Goal: Task Accomplishment & Management: Manage account settings

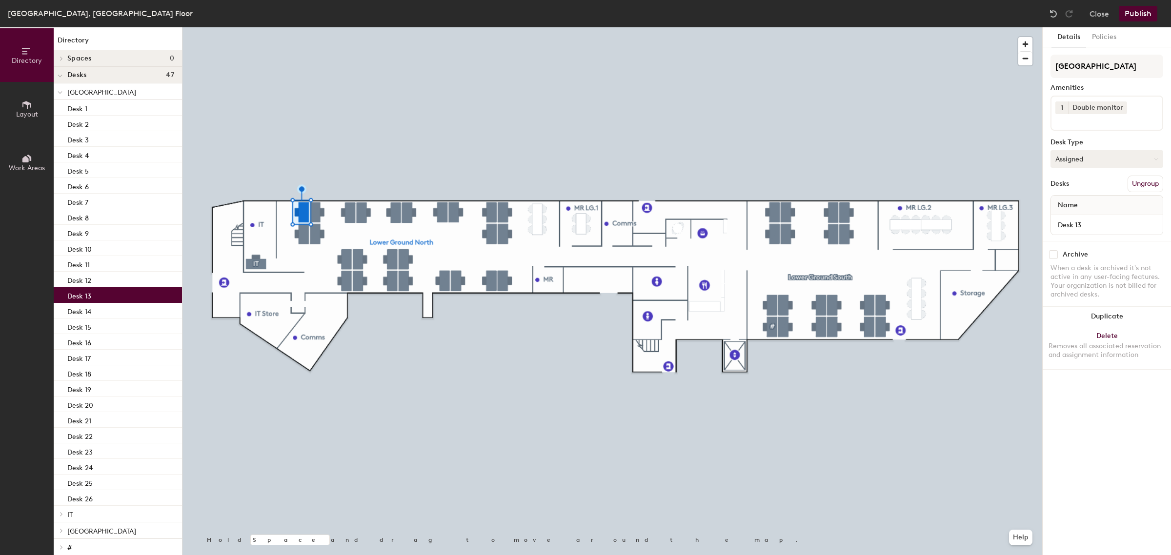
click at [1157, 157] on icon at bounding box center [1156, 159] width 4 height 4
click at [1131, 151] on button "Assigned" at bounding box center [1106, 159] width 113 height 18
click at [1104, 35] on button "Policies" at bounding box center [1104, 37] width 36 height 20
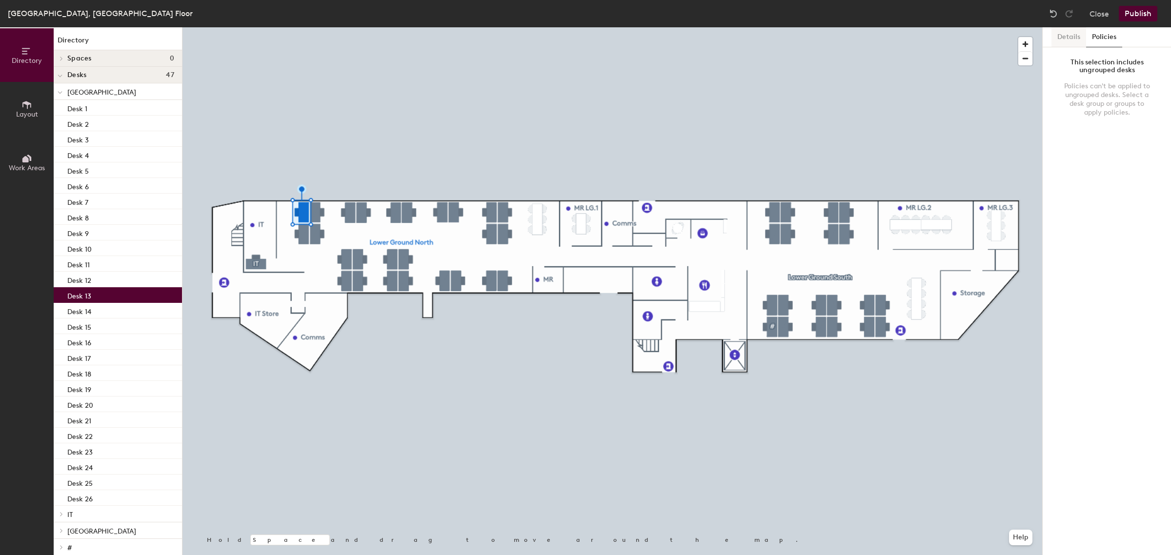
click at [1066, 35] on button "Details" at bounding box center [1068, 37] width 35 height 20
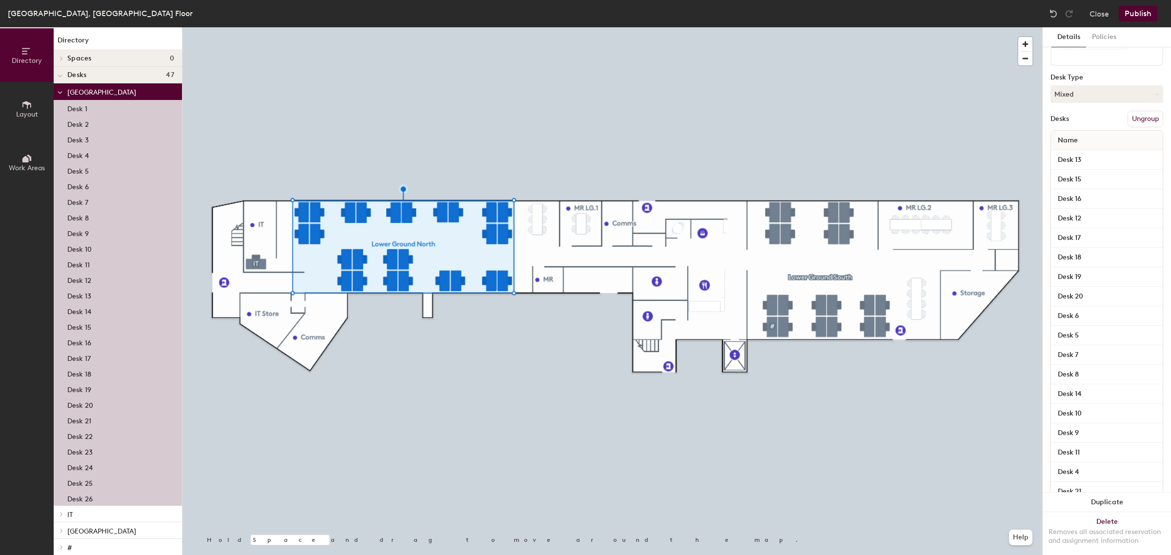
scroll to position [61, 0]
click at [1115, 177] on input "Desk 13" at bounding box center [1107, 181] width 108 height 14
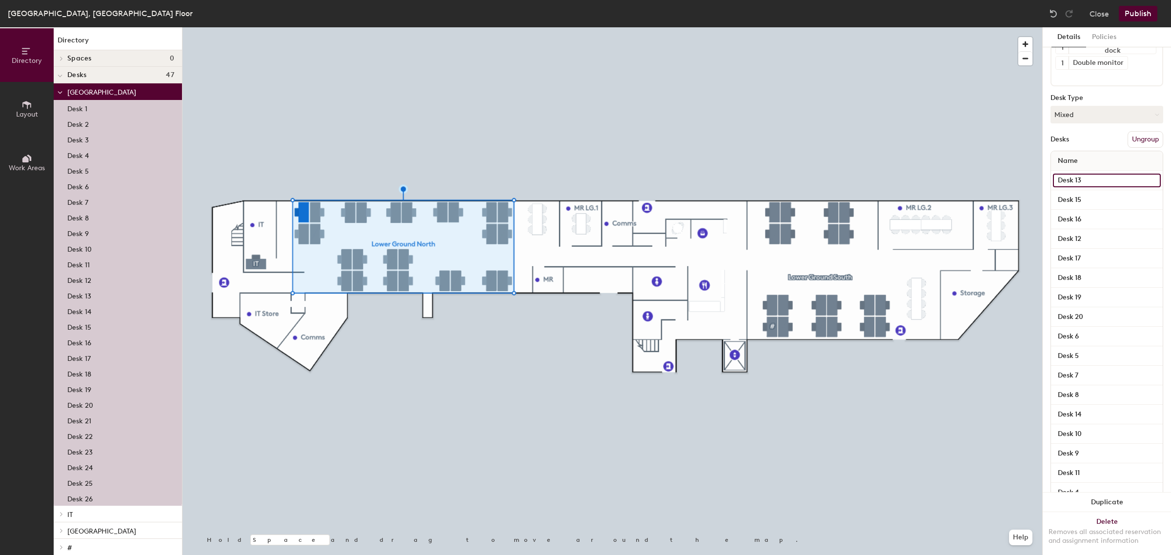
click at [1142, 177] on input "Desk 13" at bounding box center [1107, 181] width 108 height 14
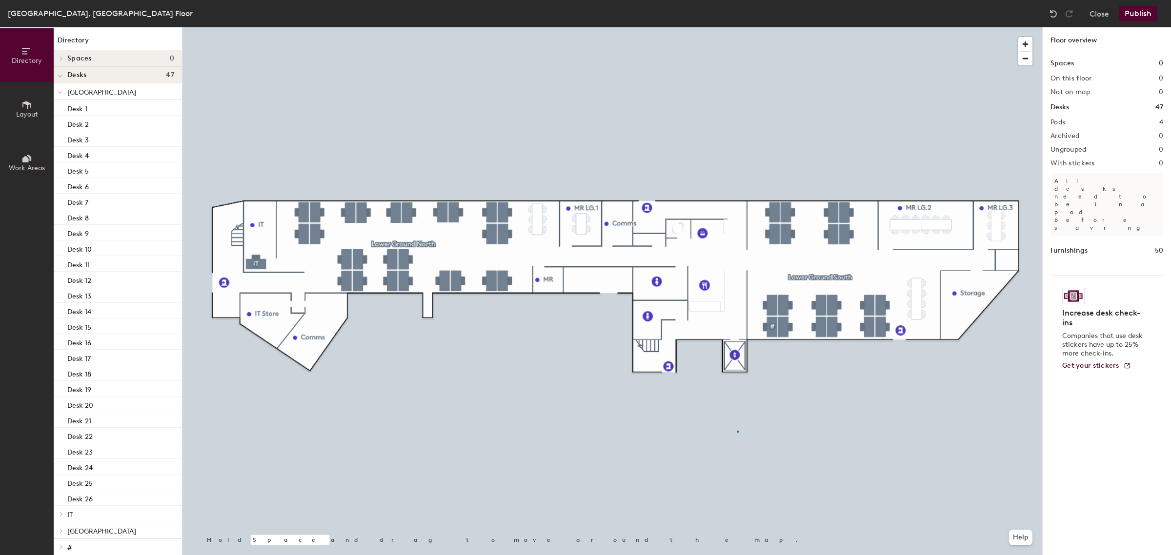
click at [737, 27] on div at bounding box center [612, 27] width 860 height 0
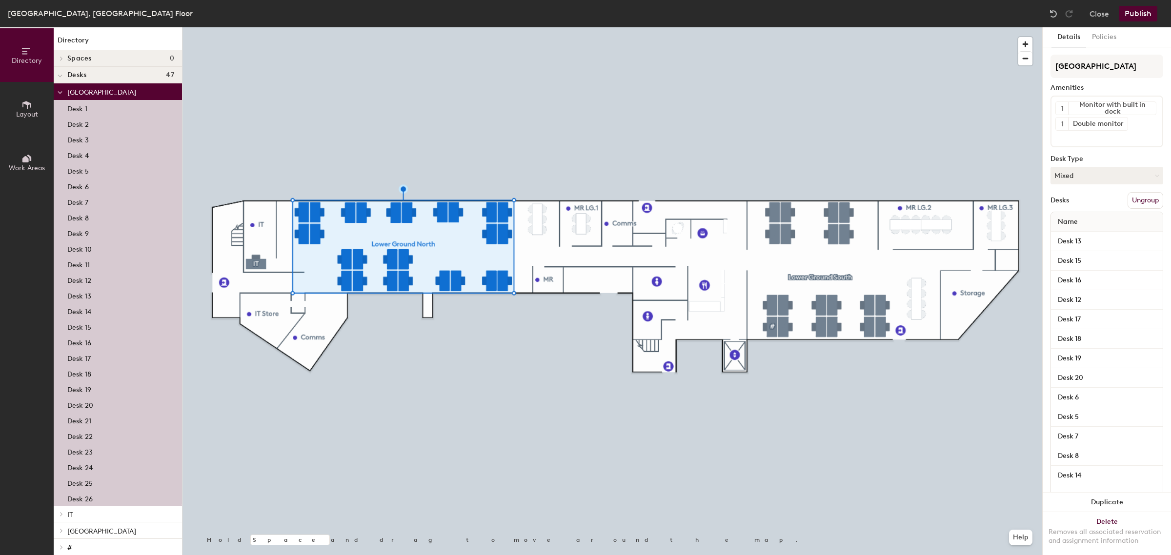
click at [1135, 196] on button "Ungroup" at bounding box center [1145, 200] width 36 height 17
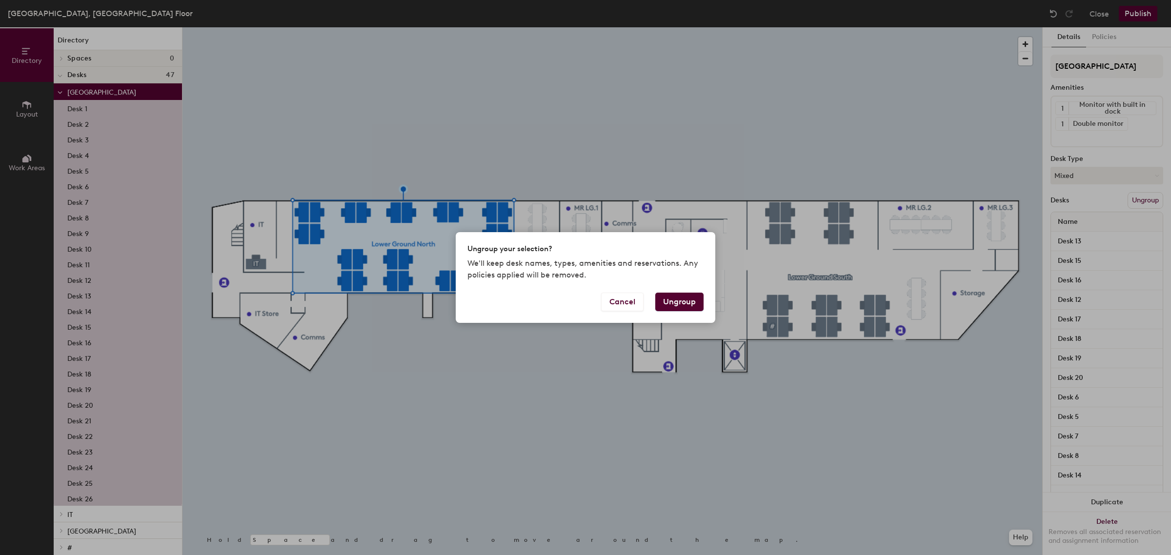
click at [677, 301] on button "Ungroup" at bounding box center [679, 302] width 48 height 19
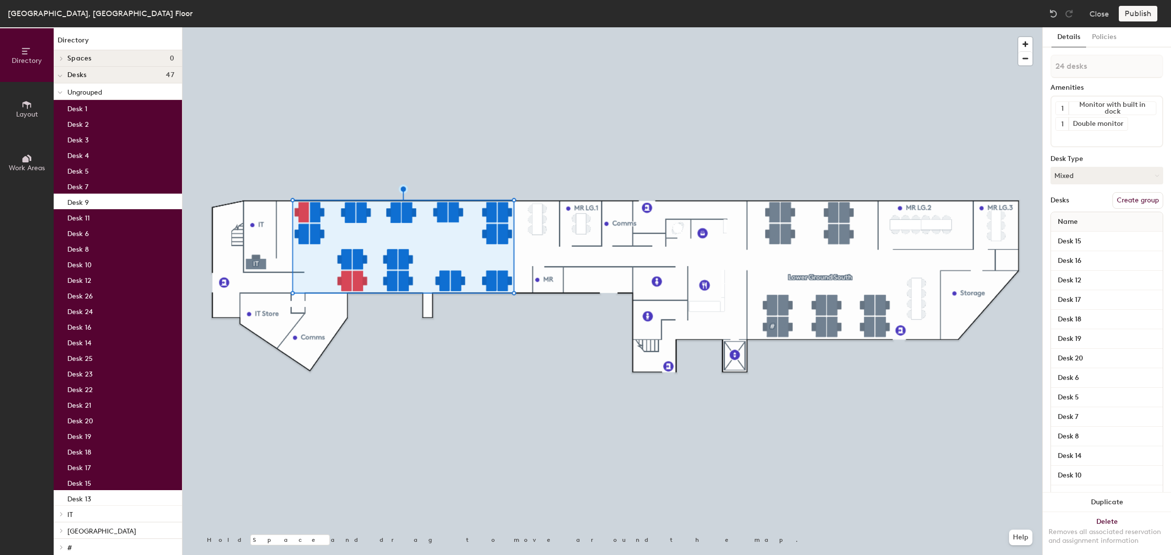
type input "25 desks"
click at [1133, 201] on button "Create group" at bounding box center [1137, 200] width 51 height 17
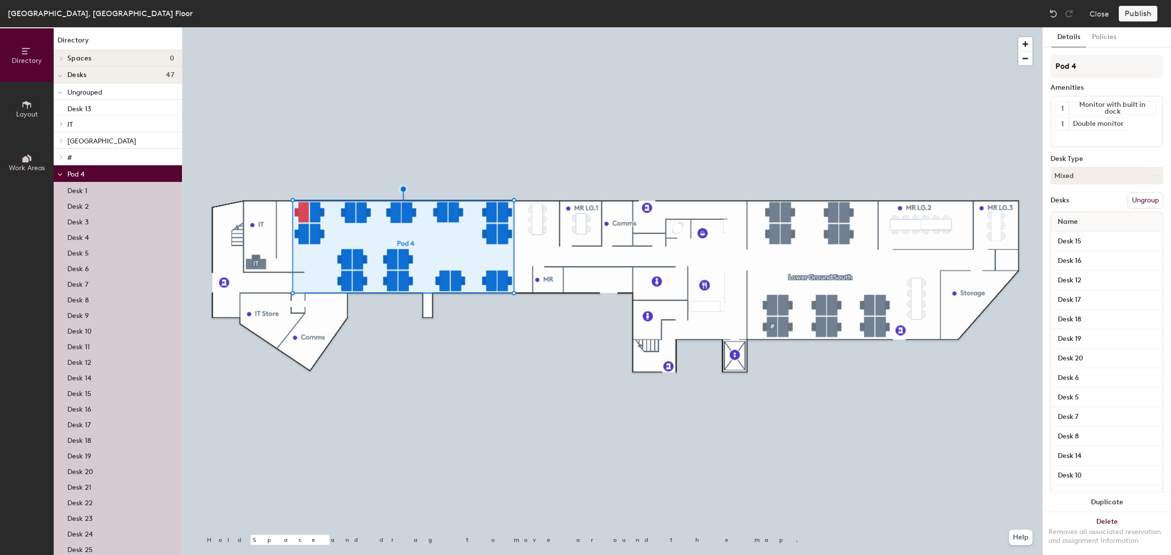
click at [1039, 66] on div "Directory Layout Work Areas Directory Spaces 0 Desks 47 Ungrouped Desk 13 IT IT…" at bounding box center [585, 291] width 1171 height 528
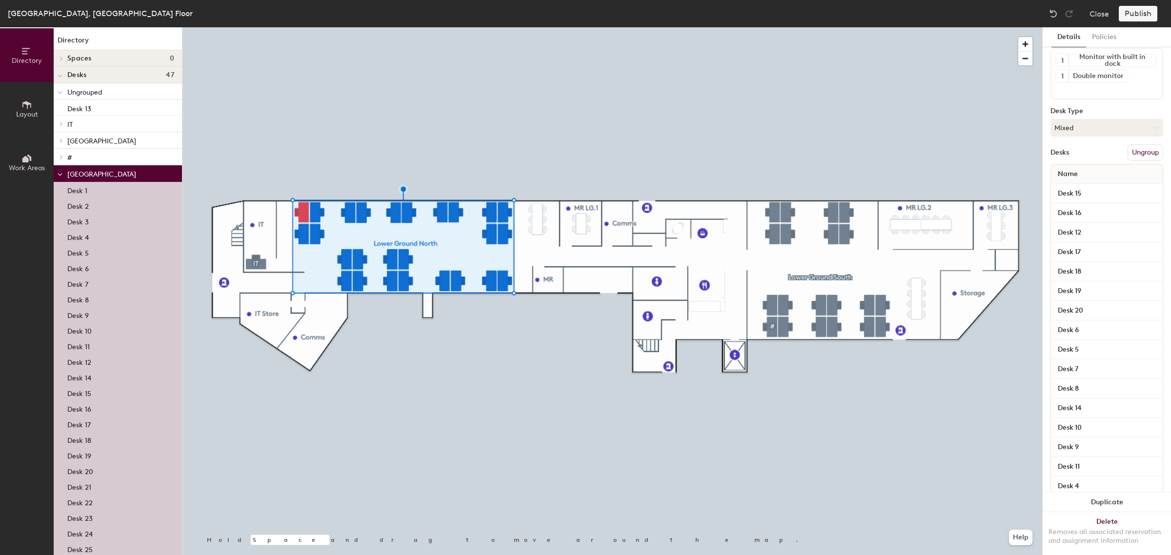
scroll to position [0, 0]
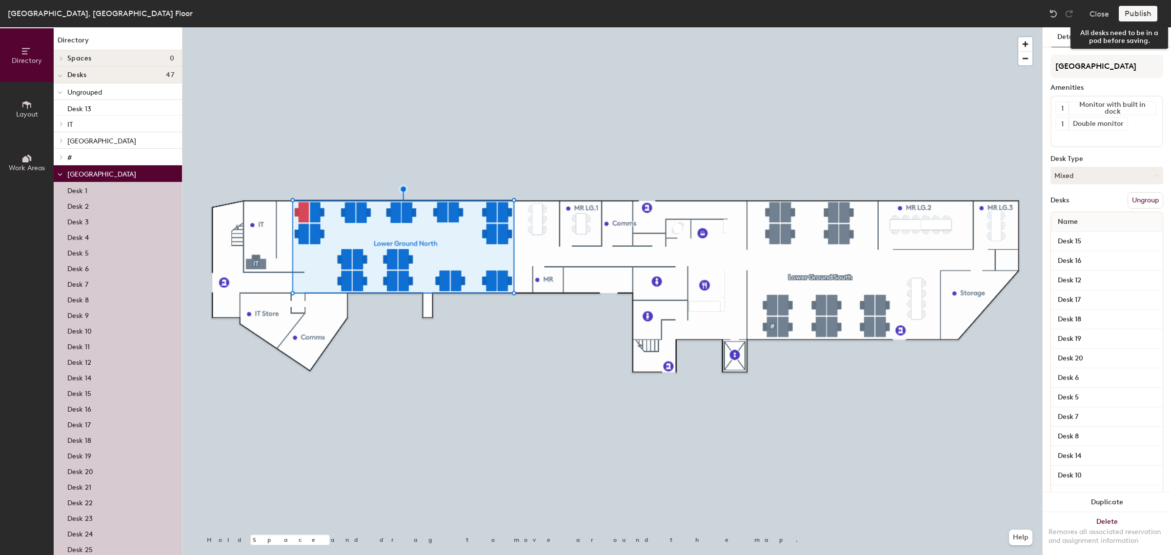
type input "[GEOGRAPHIC_DATA]"
click at [1133, 12] on div "Publish" at bounding box center [1141, 14] width 44 height 16
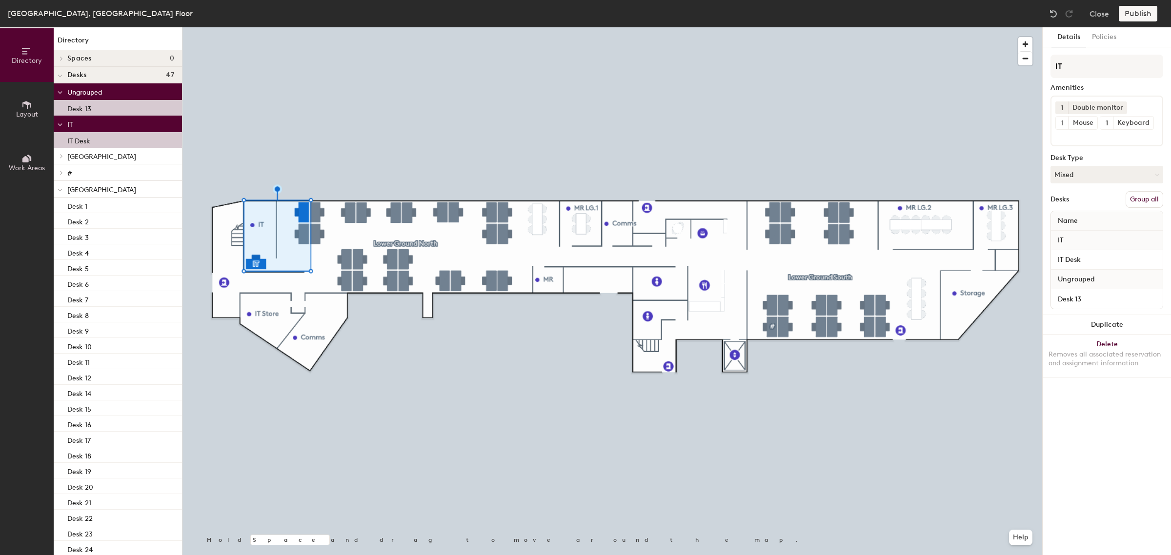
click at [1149, 194] on button "Group all" at bounding box center [1144, 199] width 38 height 17
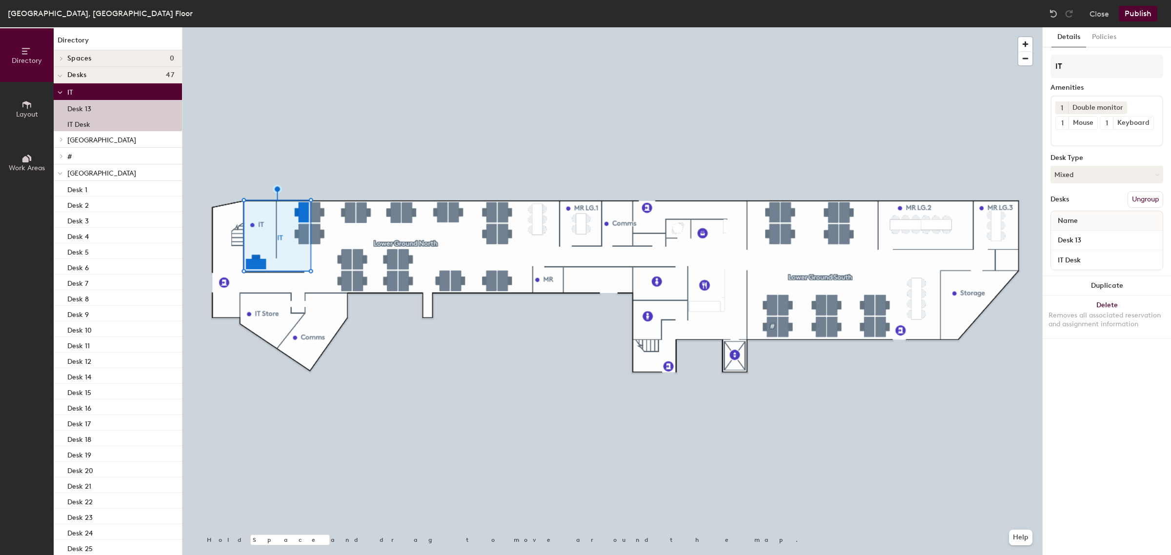
click at [1133, 11] on button "Publish" at bounding box center [1138, 14] width 39 height 16
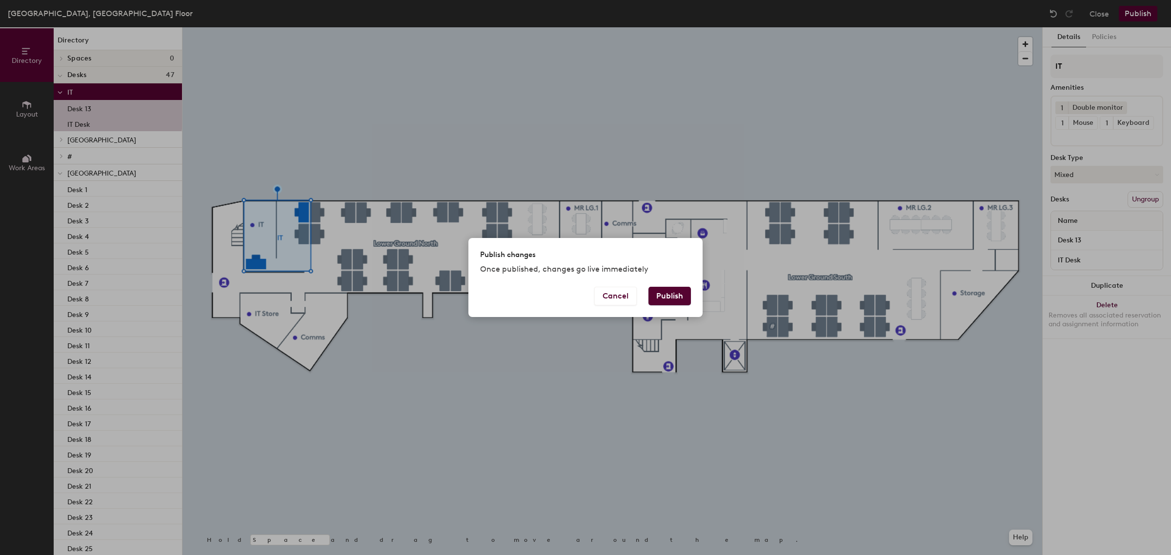
click at [663, 294] on button "Publish" at bounding box center [669, 296] width 42 height 19
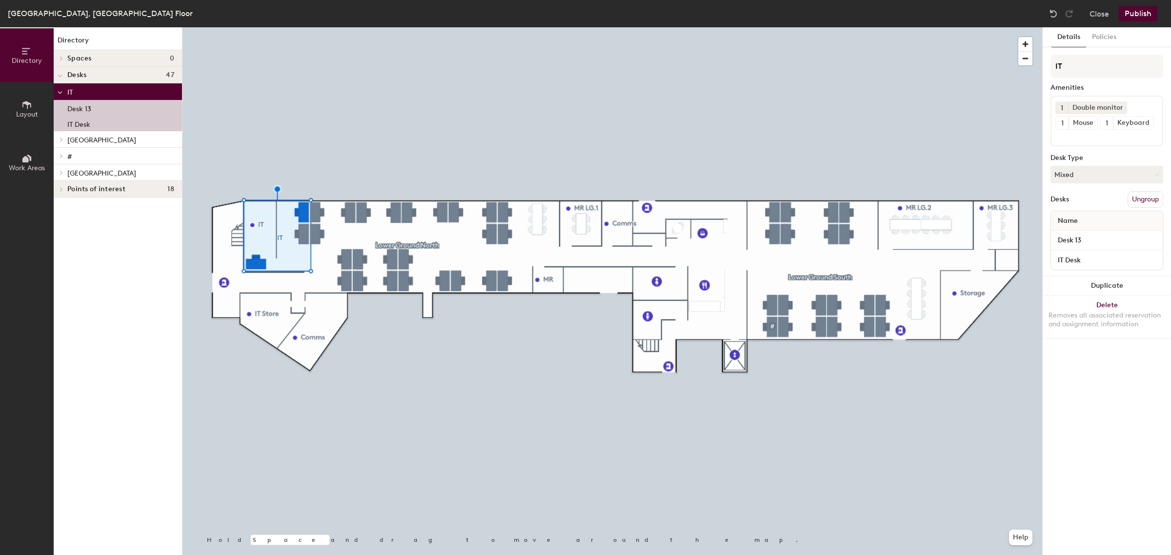
click at [1141, 198] on button "Ungroup" at bounding box center [1145, 199] width 36 height 17
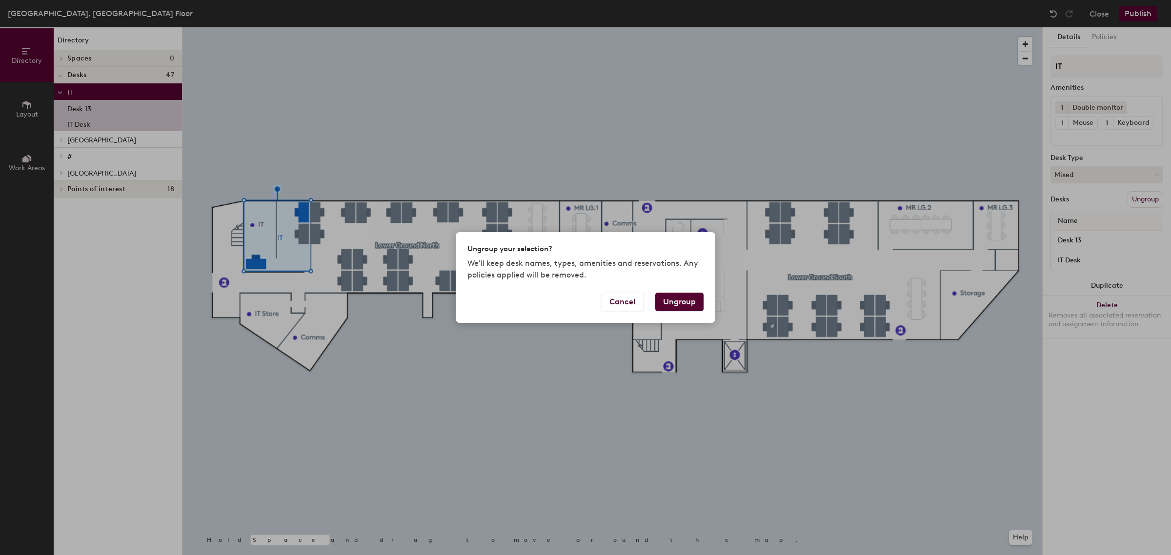
click at [682, 298] on button "Ungroup" at bounding box center [679, 302] width 48 height 19
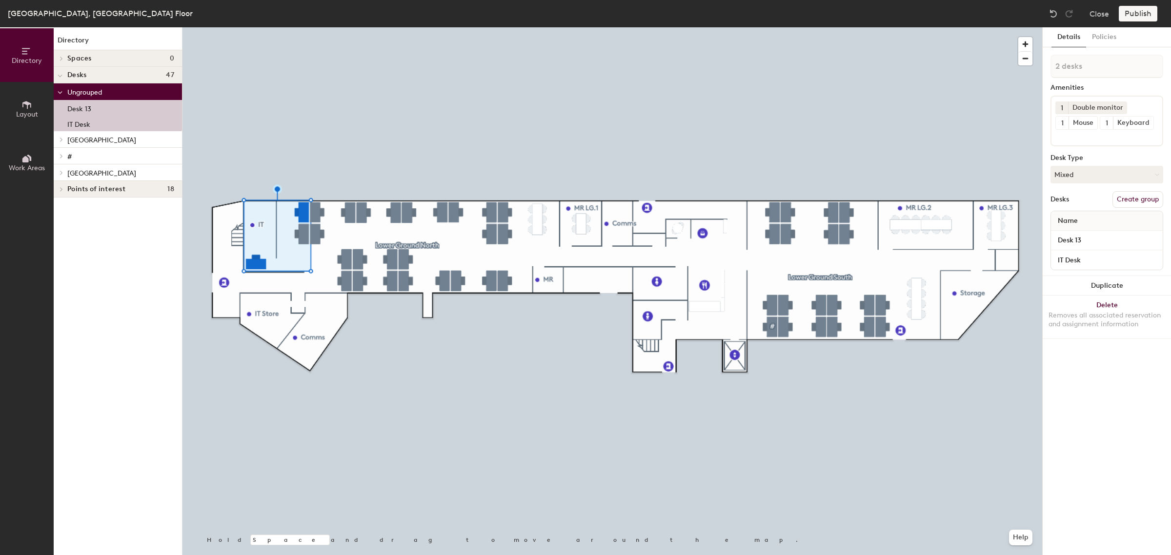
type input "1 desk"
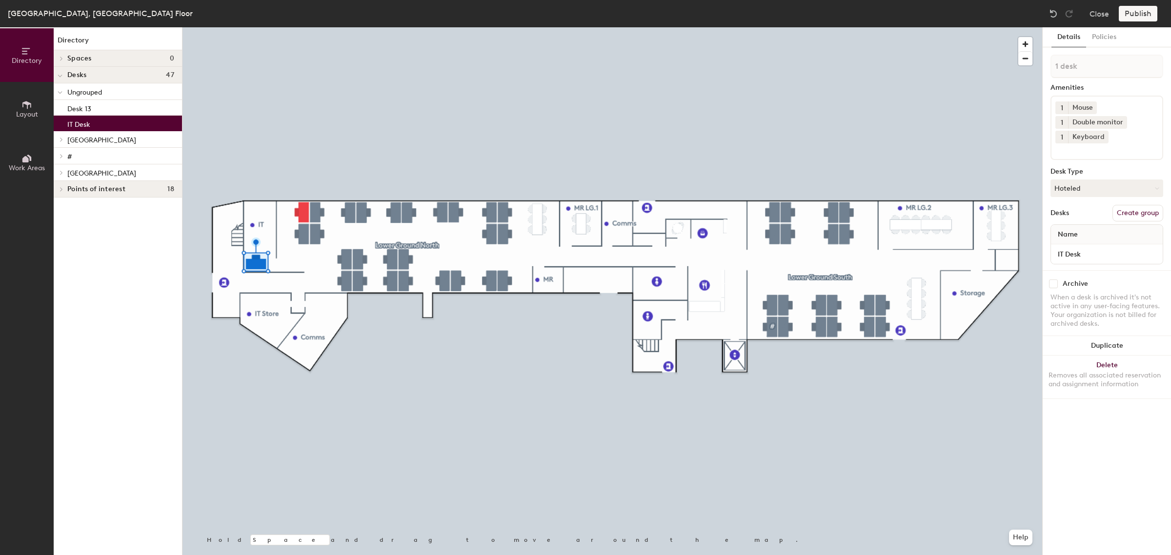
click at [1152, 211] on button "Create group" at bounding box center [1137, 213] width 51 height 17
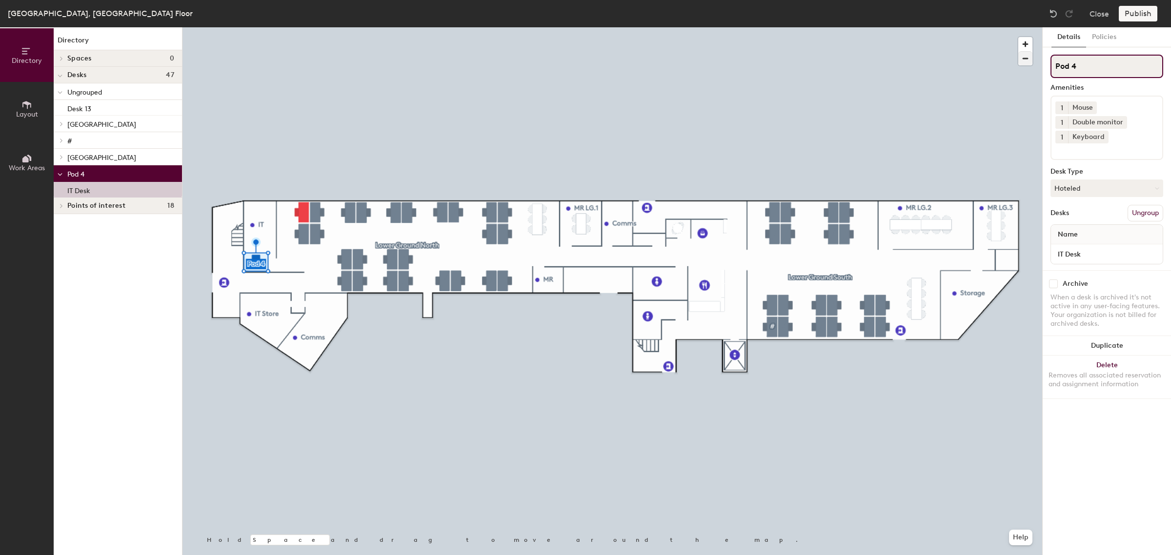
drag, startPoint x: 1084, startPoint y: 66, endPoint x: 1022, endPoint y: 54, distance: 62.7
click at [1022, 54] on div "Directory Layout Work Areas Directory Spaces 0 Desks 47 Ungrouped Desk 13 Lower…" at bounding box center [585, 291] width 1171 height 528
type input "IT"
click at [1152, 16] on div "Publish" at bounding box center [1141, 14] width 44 height 16
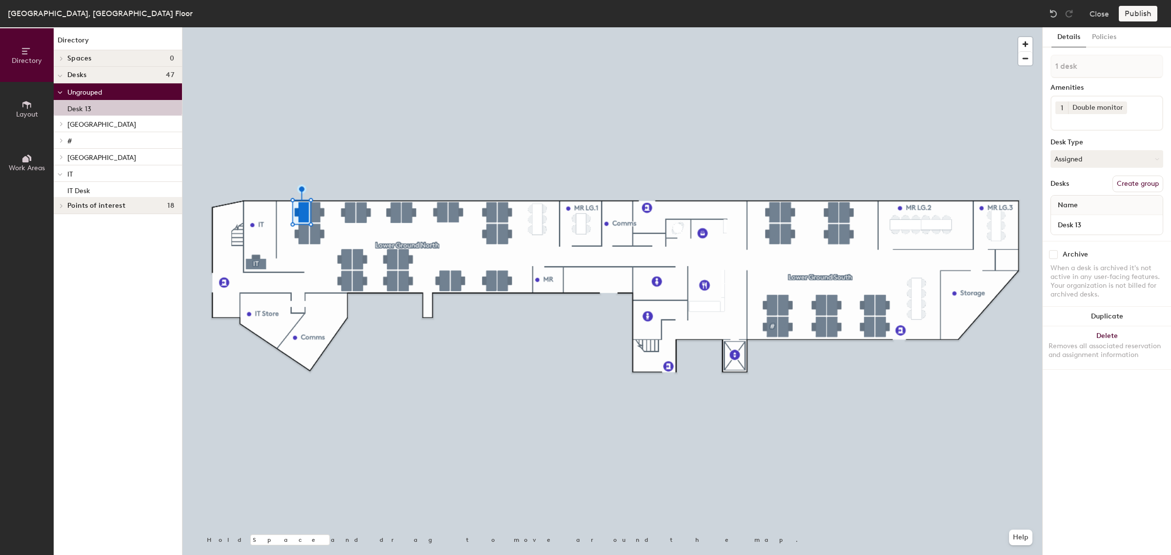
click at [1155, 186] on button "Create group" at bounding box center [1137, 184] width 51 height 17
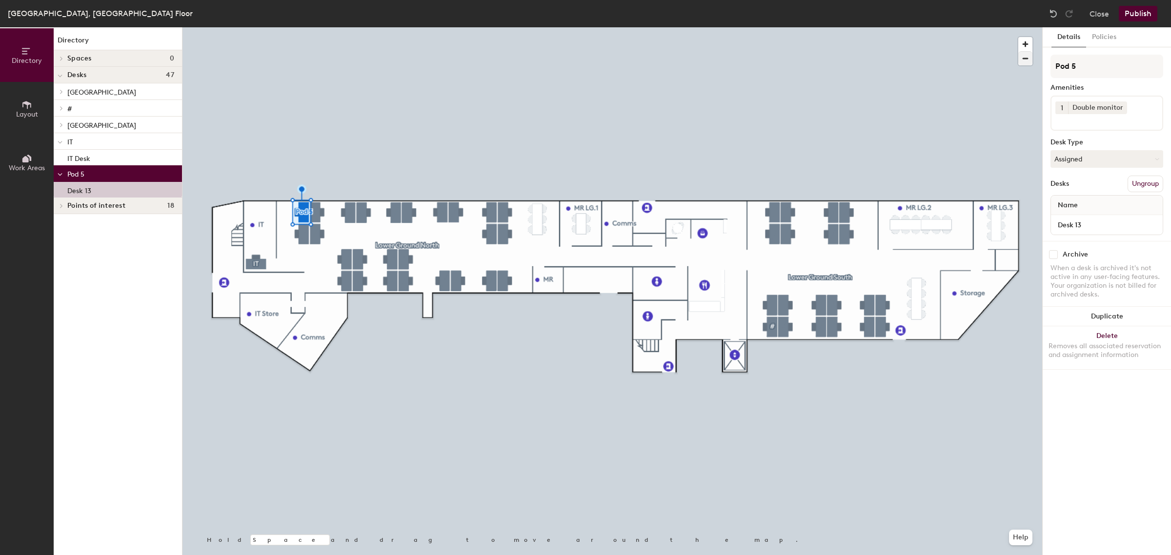
click at [989, 49] on div "Directory Layout Work Areas Directory Spaces 0 Desks 47 Lower Ground South Desk…" at bounding box center [585, 291] width 1171 height 528
type input "IT"
click at [1147, 15] on button "Publish" at bounding box center [1138, 14] width 39 height 16
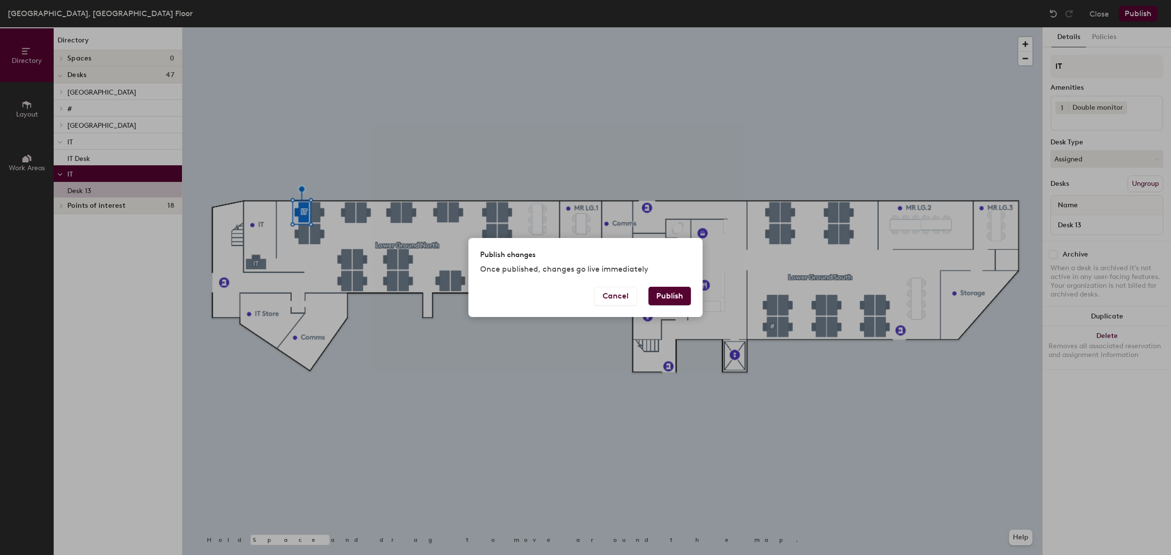
click at [660, 295] on button "Publish" at bounding box center [669, 296] width 42 height 19
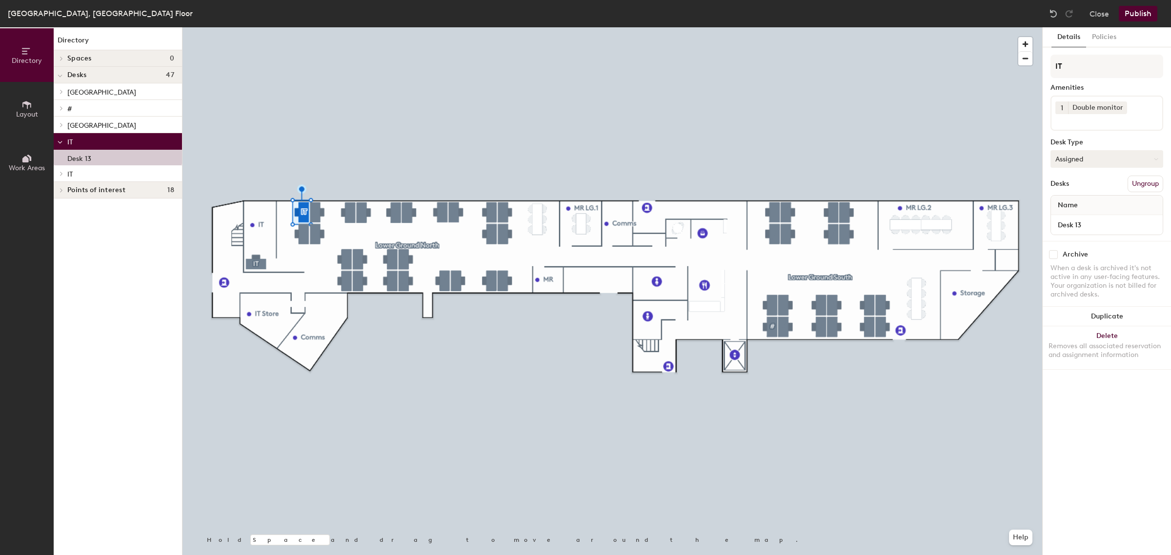
click at [1155, 158] on icon at bounding box center [1156, 159] width 4 height 4
click at [1067, 185] on div "Assigned" at bounding box center [1100, 189] width 98 height 15
click at [427, 27] on div at bounding box center [612, 27] width 860 height 0
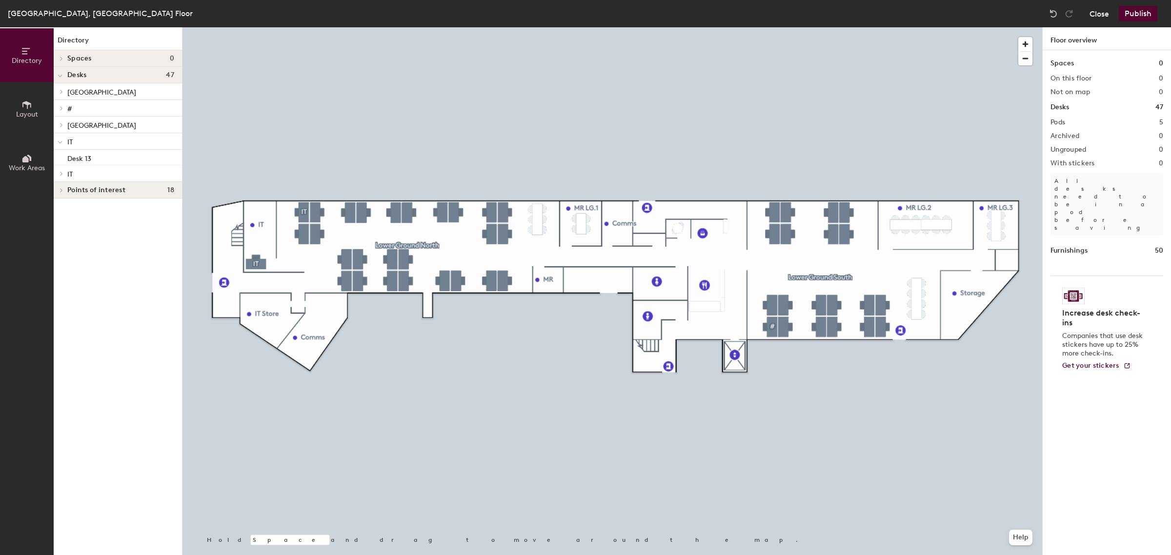
click at [1102, 7] on button "Close" at bounding box center [1099, 14] width 20 height 16
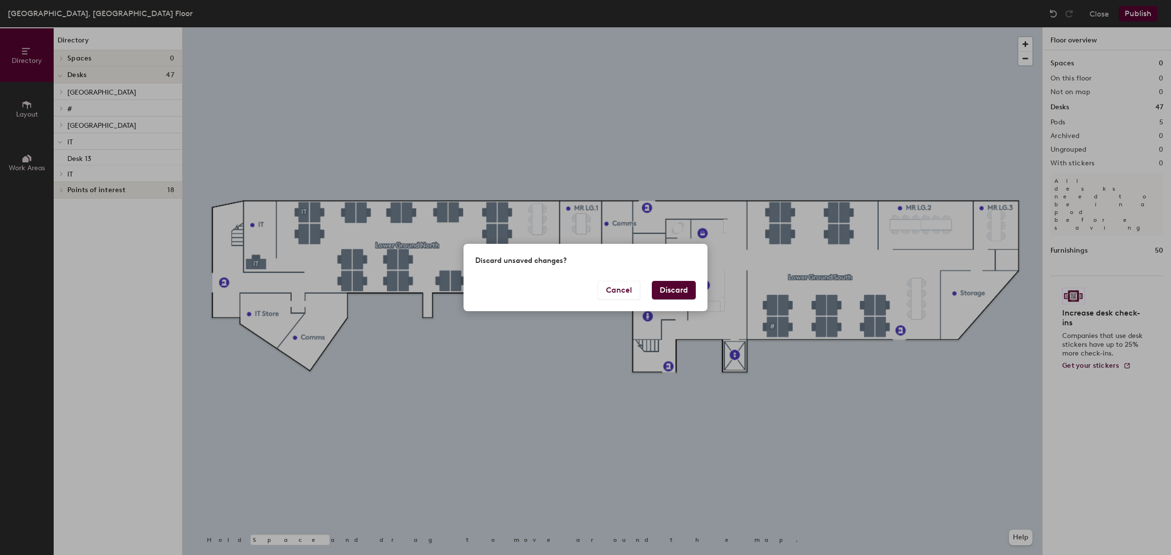
click at [675, 296] on button "Discard" at bounding box center [674, 290] width 44 height 19
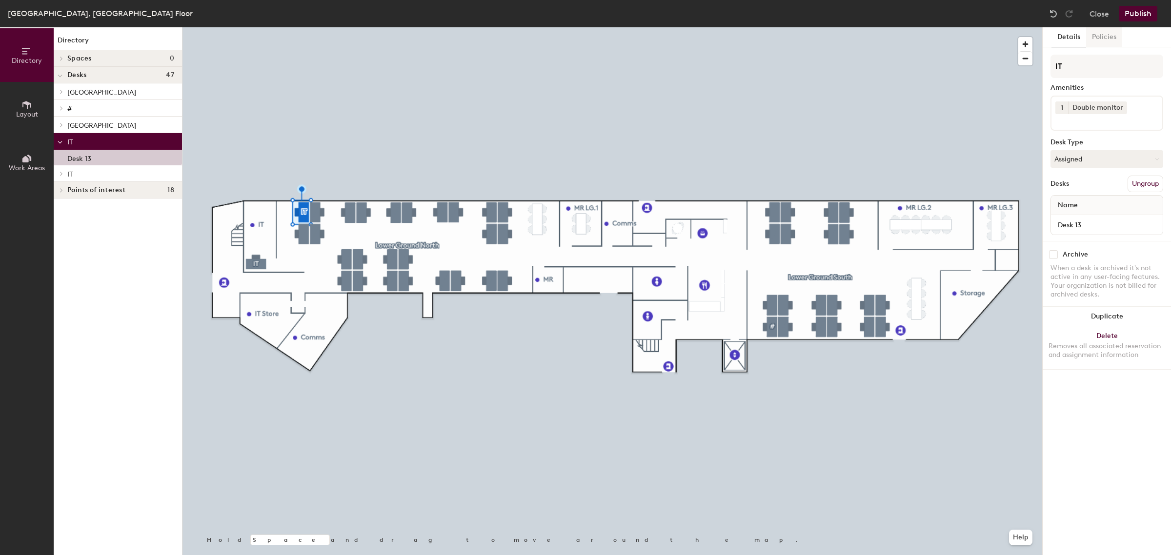
click at [1098, 37] on button "Policies" at bounding box center [1104, 37] width 36 height 20
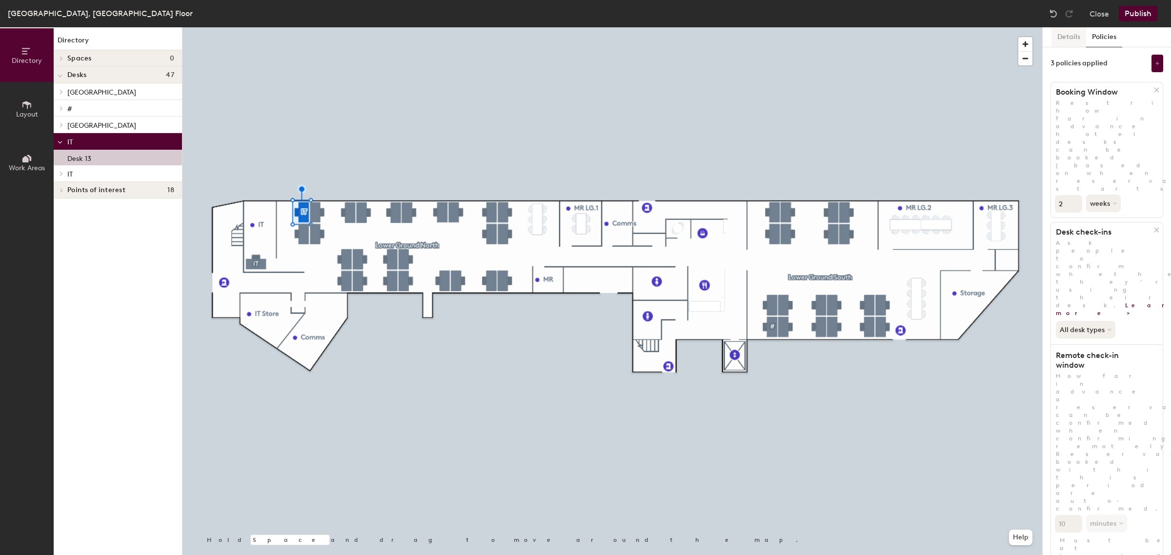
click at [1067, 33] on button "Details" at bounding box center [1068, 37] width 35 height 20
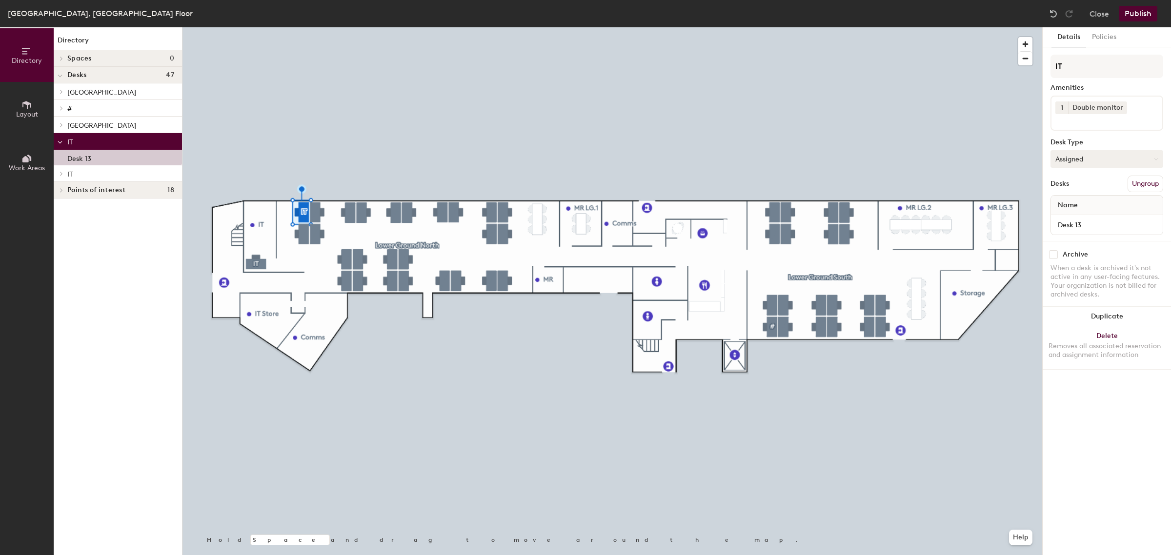
click at [1107, 157] on button "Assigned" at bounding box center [1106, 159] width 113 height 18
click at [395, 27] on div at bounding box center [612, 27] width 860 height 0
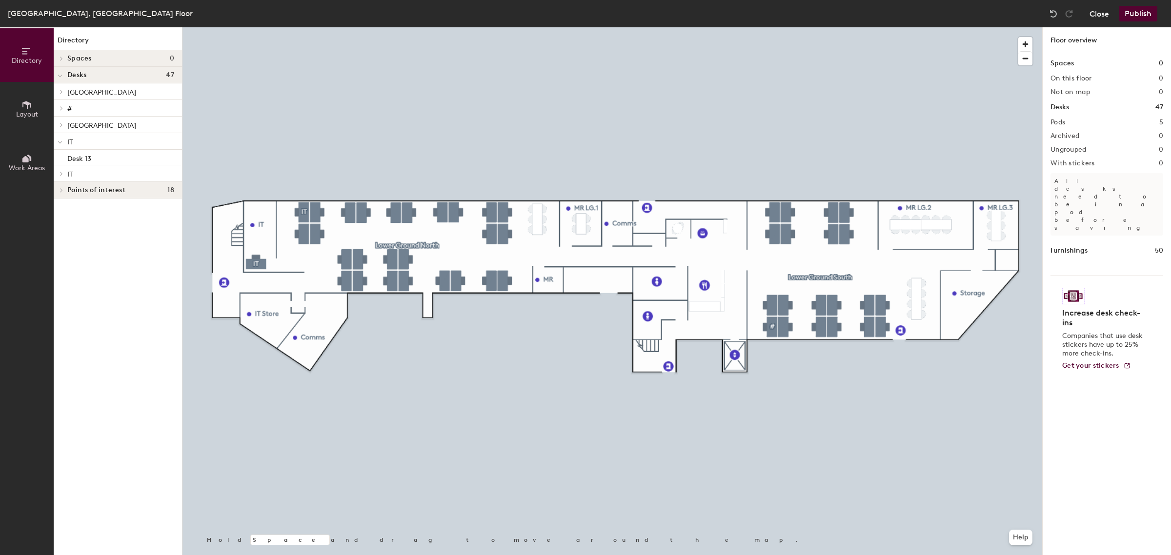
click at [1105, 15] on button "Close" at bounding box center [1099, 14] width 20 height 16
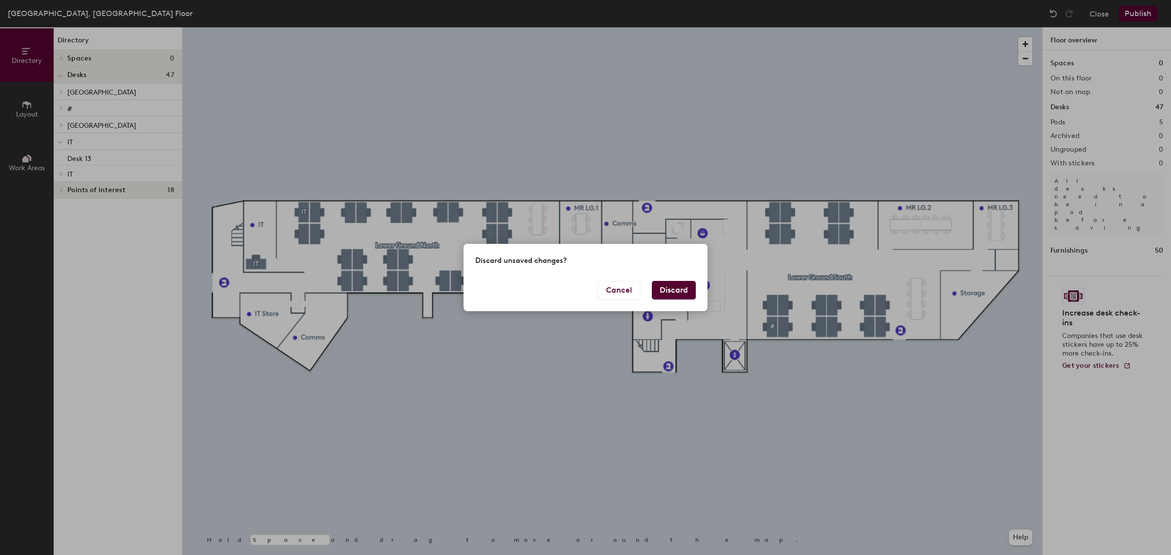
click at [686, 291] on button "Discard" at bounding box center [674, 290] width 44 height 19
